Goal: Find specific page/section: Locate a particular part of the current website

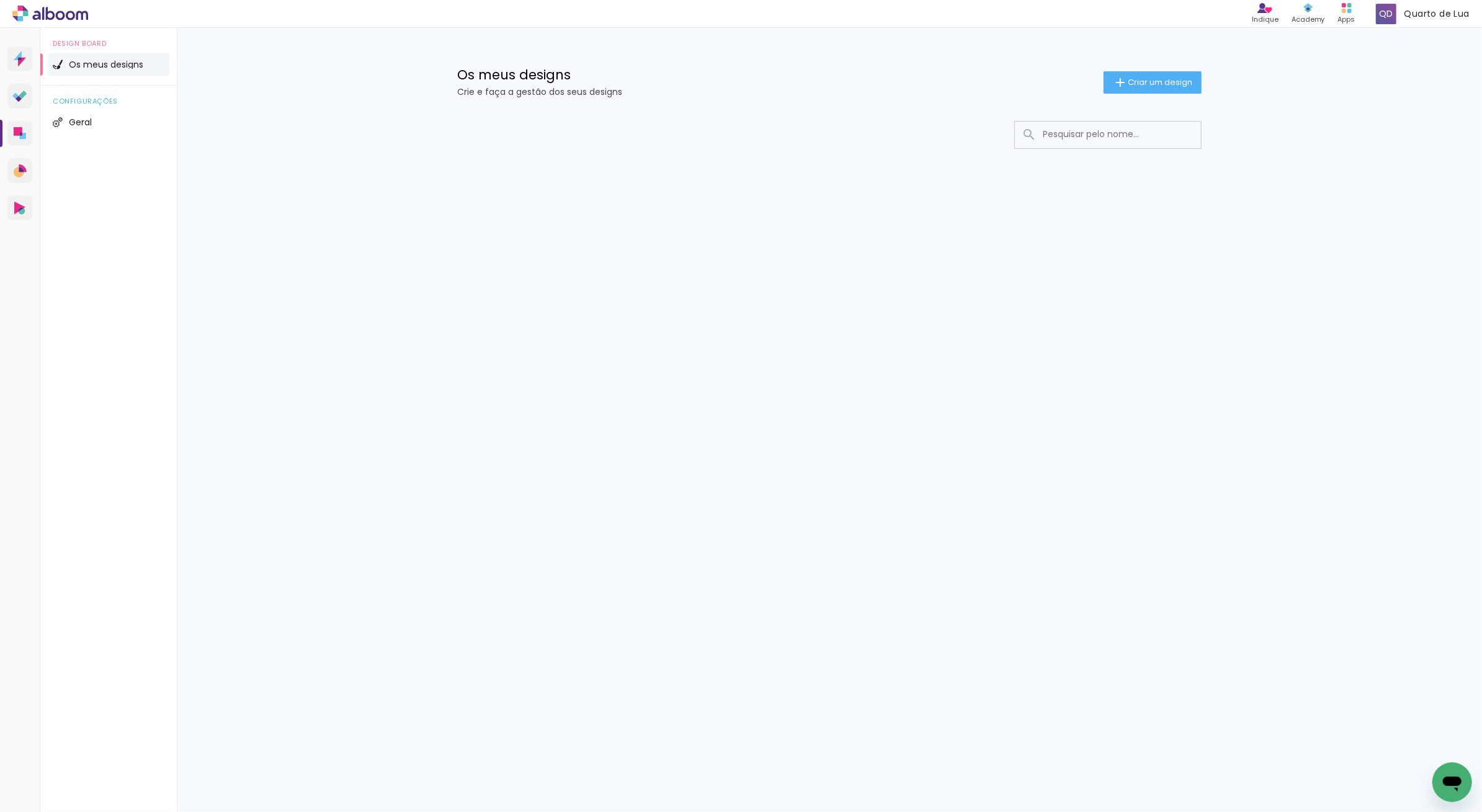
click at [1084, 125] on input at bounding box center [1125, 134] width 177 height 25
type input "[PERSON_NAME]"
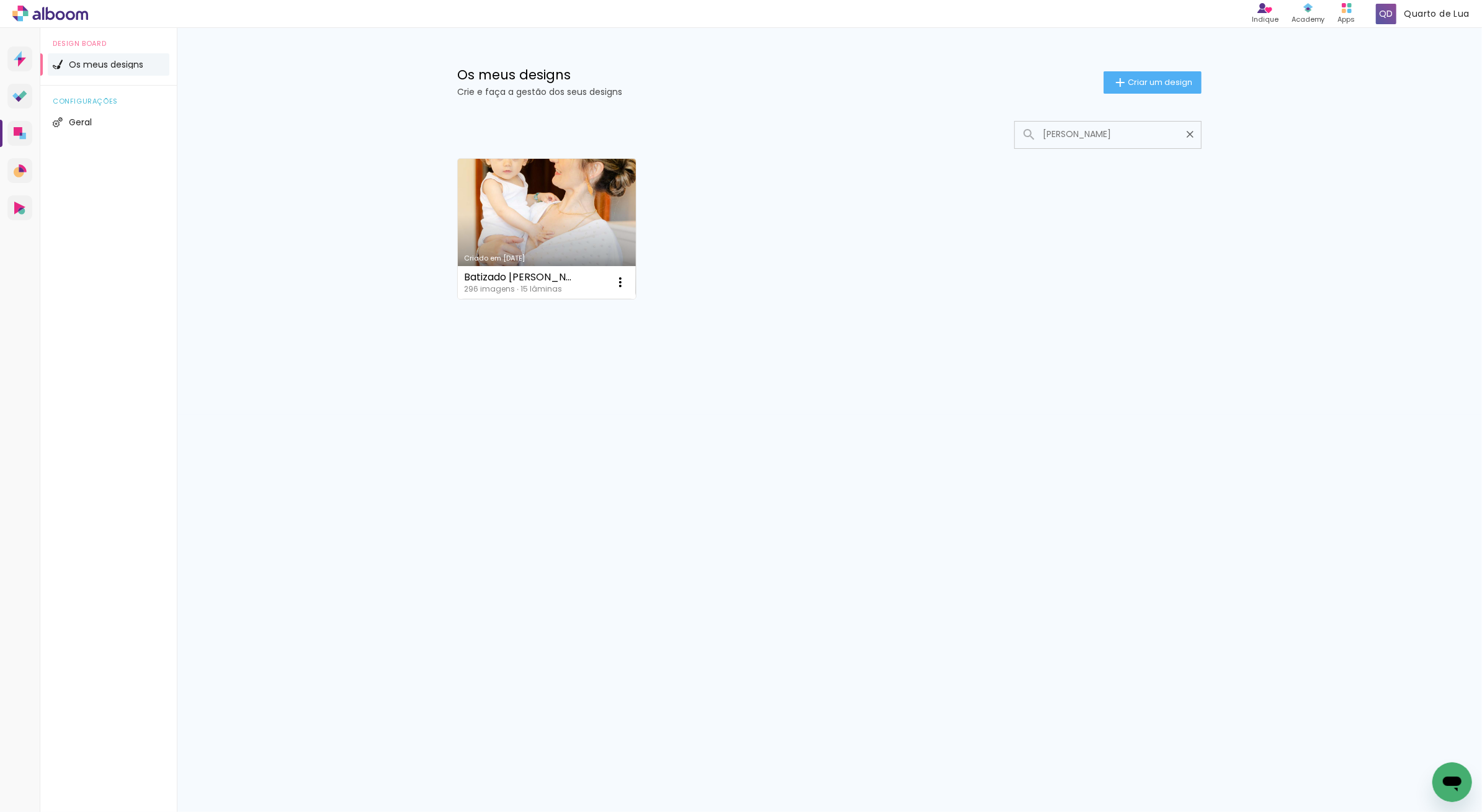
click at [601, 221] on link "Criado em [DATE]" at bounding box center [547, 229] width 178 height 140
